Goal: Transaction & Acquisition: Obtain resource

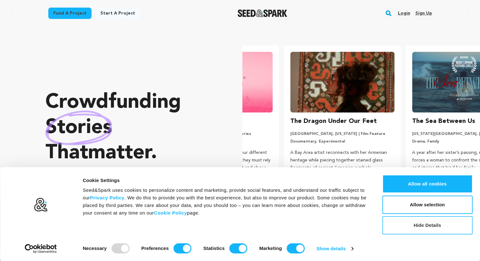
scroll to position [0, 127]
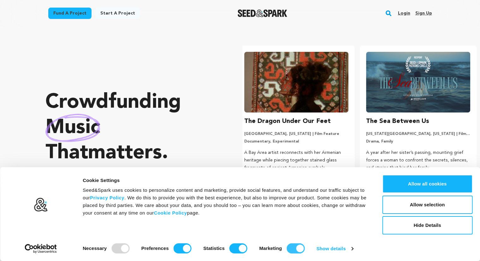
click at [289, 246] on input "Marketing" at bounding box center [296, 248] width 18 height 10
checkbox input "false"
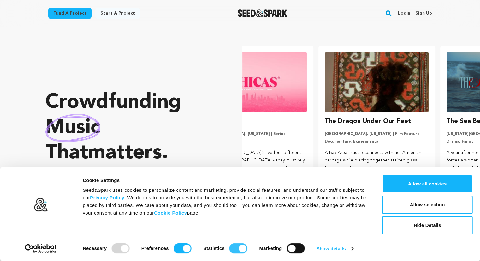
scroll to position [0, 0]
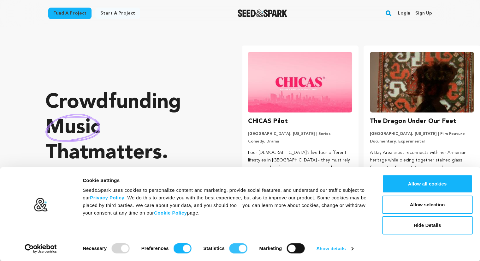
click at [234, 247] on input "Statistics" at bounding box center [238, 248] width 18 height 10
checkbox input "false"
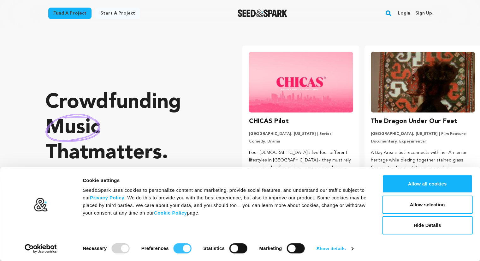
click at [174, 246] on input "Preferences" at bounding box center [183, 248] width 18 height 10
checkbox input "false"
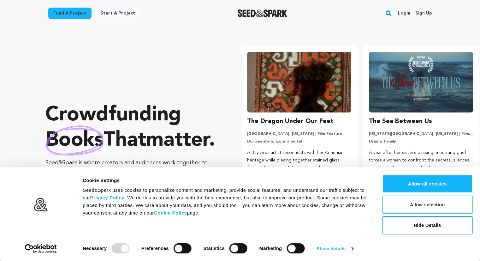
click at [441, 205] on button "Allow selection" at bounding box center [427, 204] width 90 height 18
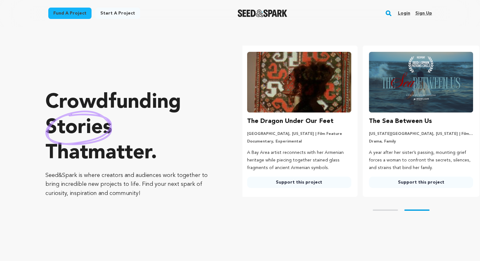
scroll to position [0, 127]
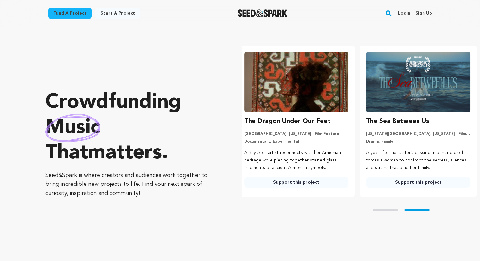
click at [67, 15] on link "Fund a project" at bounding box center [69, 13] width 43 height 11
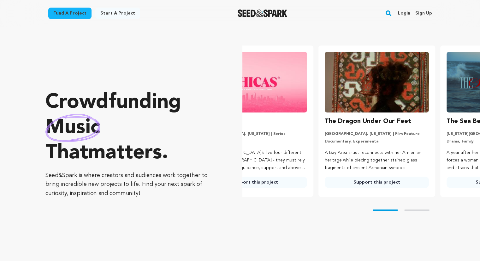
scroll to position [0, 3]
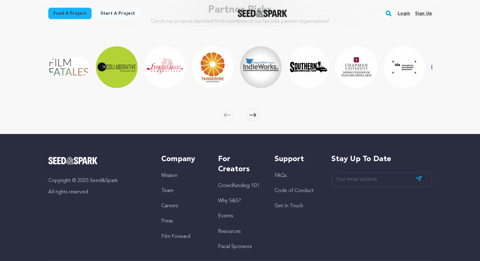
scroll to position [978, 0]
